Goal: Task Accomplishment & Management: Manage account settings

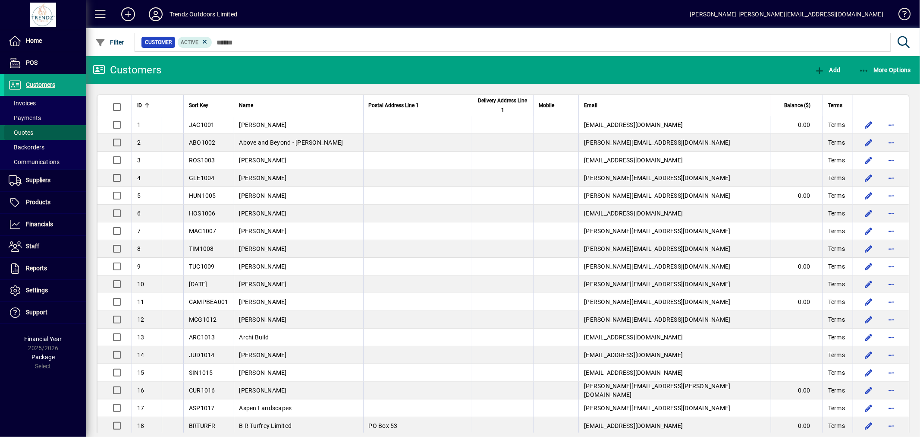
click at [22, 133] on span "Quotes" at bounding box center [21, 132] width 25 height 7
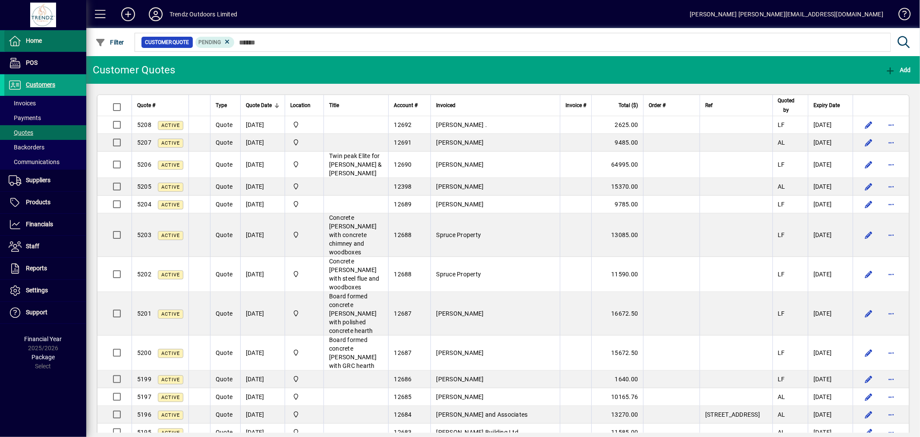
click at [29, 48] on span at bounding box center [45, 41] width 82 height 21
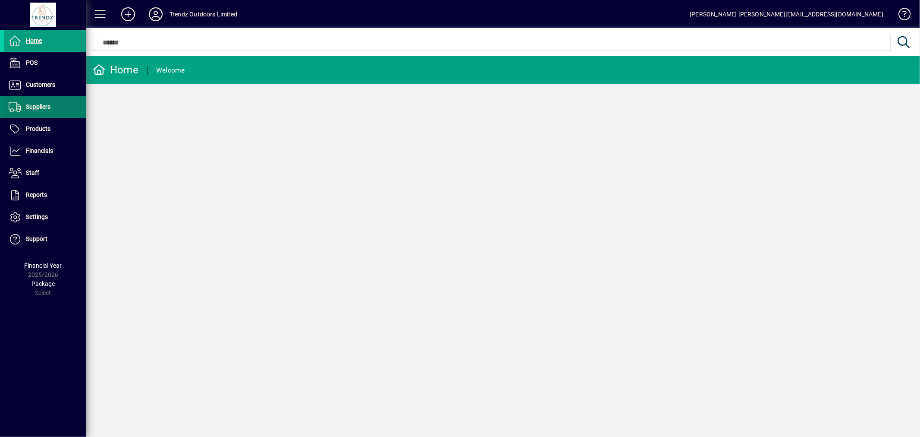
click at [44, 107] on span "Suppliers" at bounding box center [38, 106] width 25 height 7
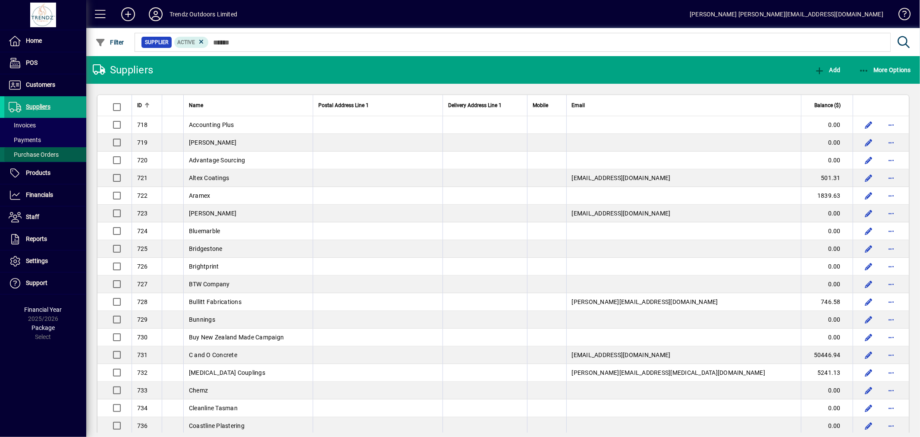
click at [40, 155] on span "Purchase Orders" at bounding box center [34, 154] width 50 height 7
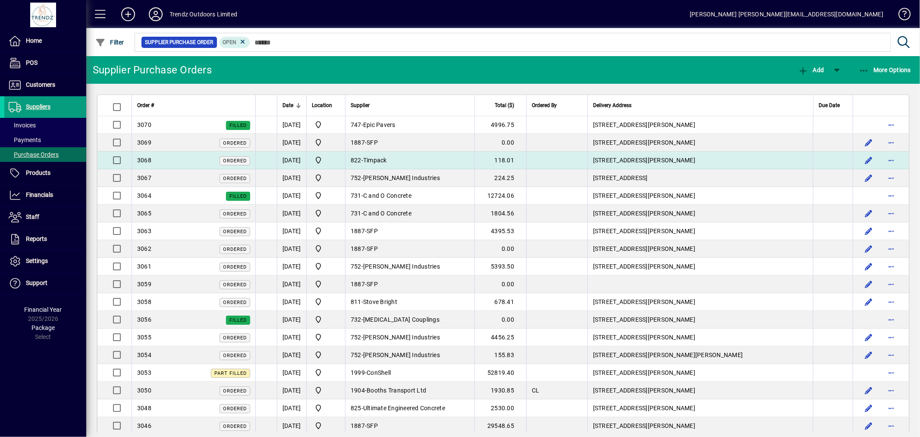
click at [422, 154] on td "822 - Timpack" at bounding box center [409, 160] width 129 height 18
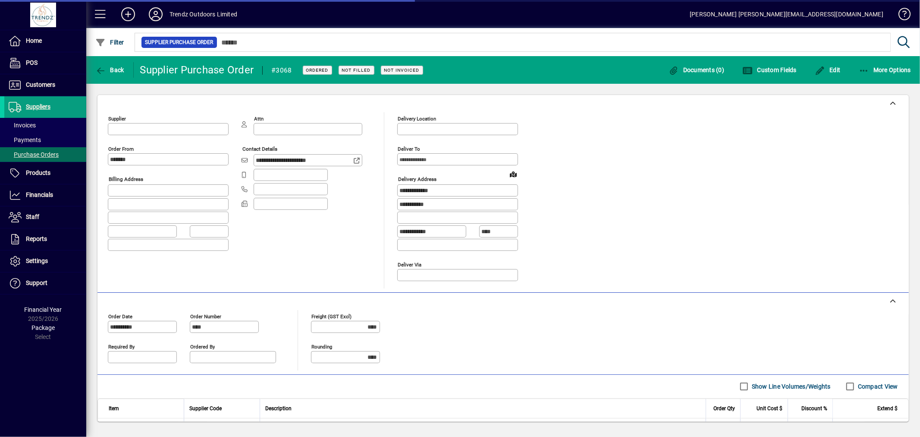
type input "**********"
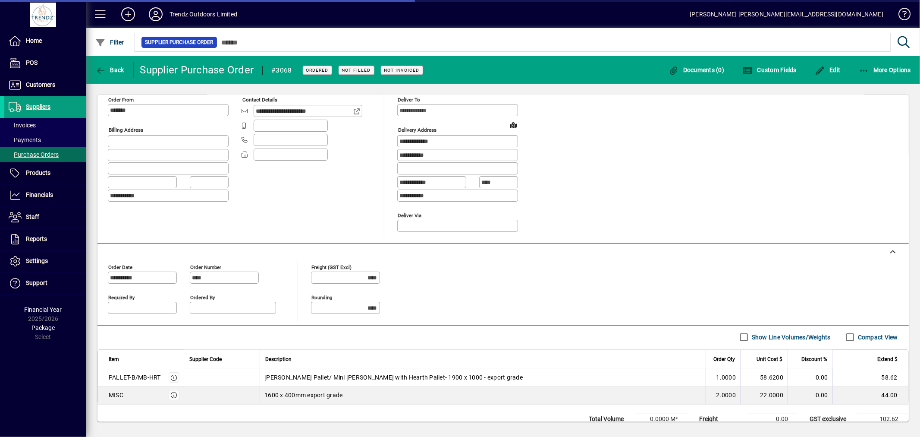
scroll to position [83, 0]
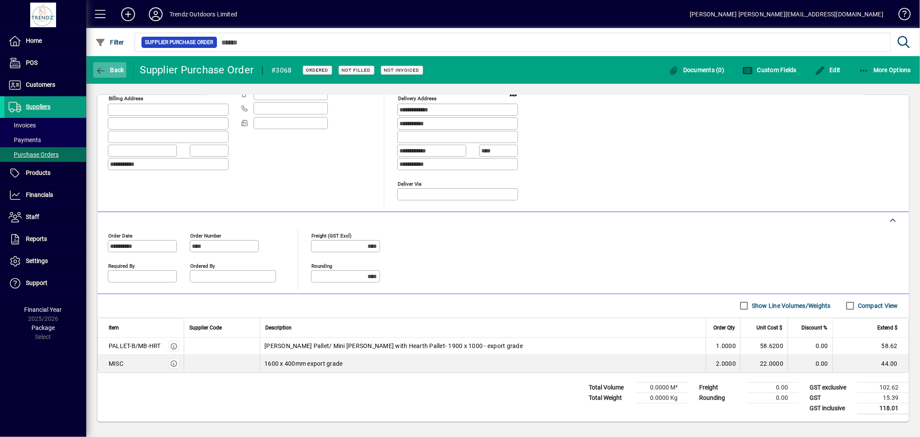
click at [116, 66] on span "Back" at bounding box center [109, 69] width 29 height 7
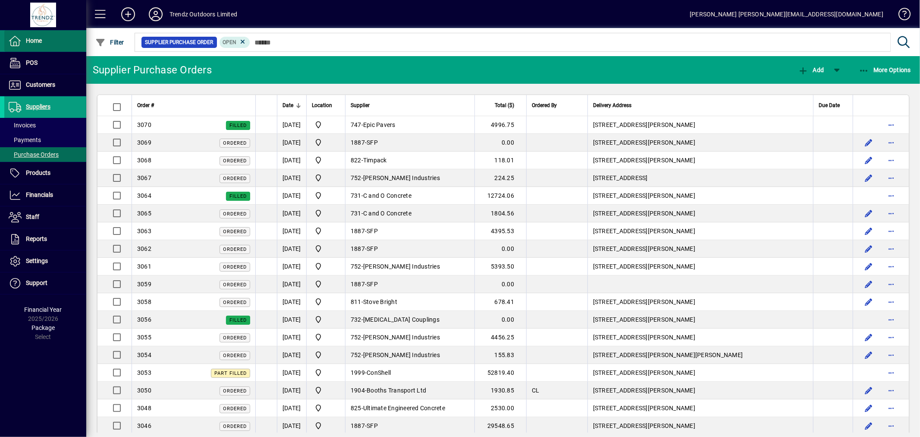
click at [33, 44] on span "Home" at bounding box center [34, 40] width 16 height 7
